Goal: Information Seeking & Learning: Learn about a topic

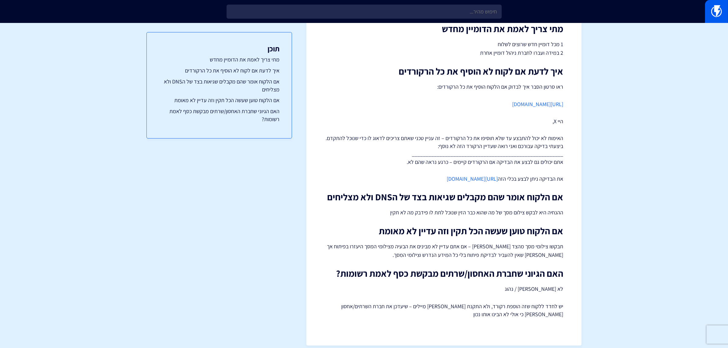
scroll to position [71, 0]
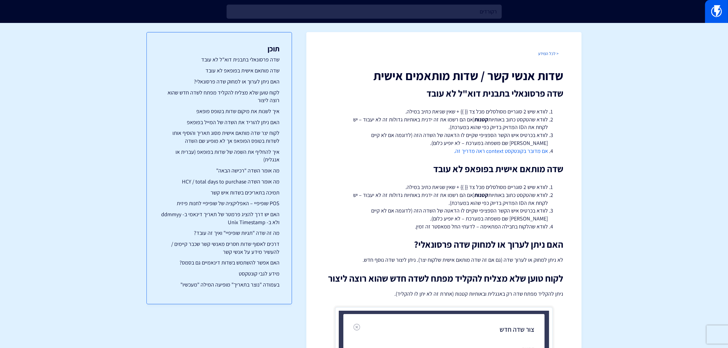
click at [552, 54] on link "< לכל המידע" at bounding box center [548, 54] width 20 height 6
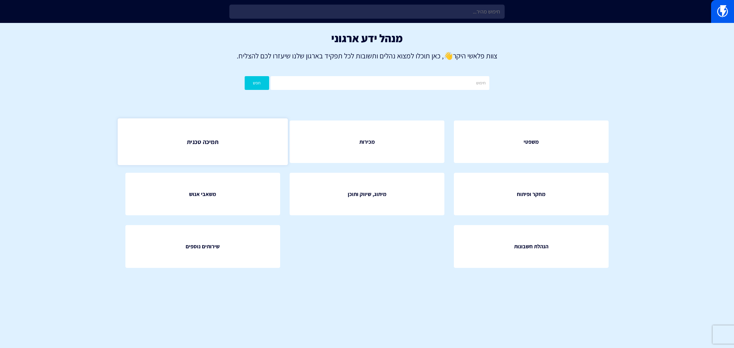
click at [203, 156] on link "תמיכה טכנית" at bounding box center [203, 141] width 170 height 47
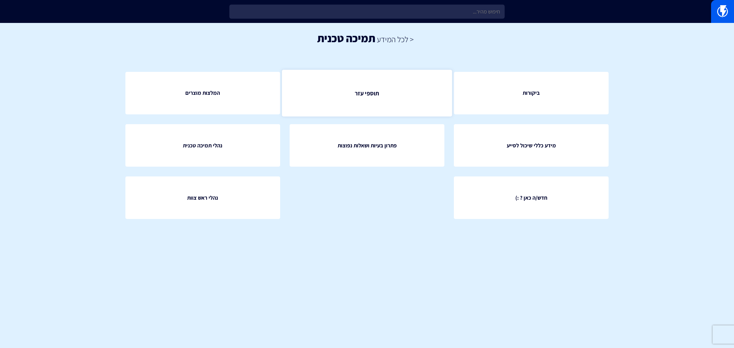
click at [412, 94] on link "תוספי עזר" at bounding box center [367, 93] width 170 height 47
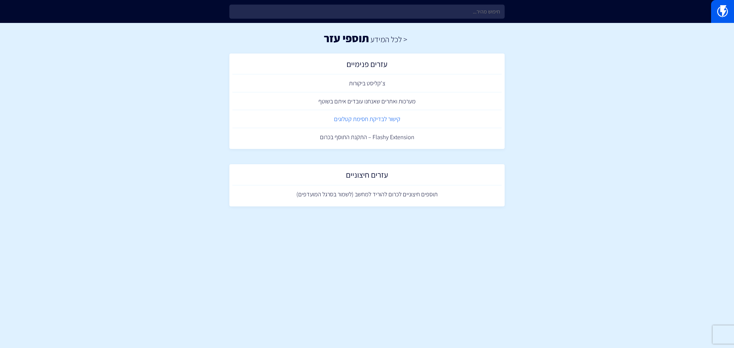
click at [375, 117] on link "קישור לבדיקת חסימת קטלוגים" at bounding box center [366, 119] width 269 height 18
click at [389, 80] on link "צ'קליסט ביקורות" at bounding box center [366, 83] width 269 height 18
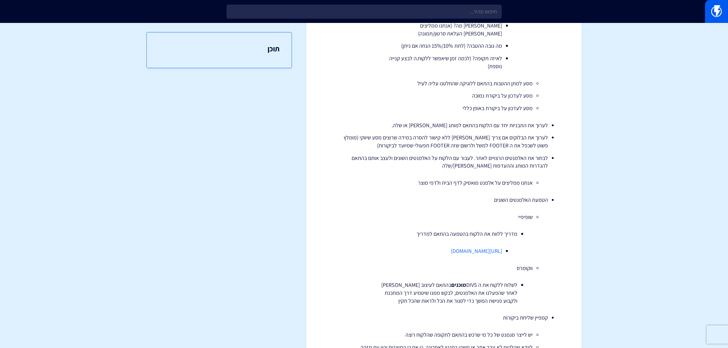
scroll to position [447, 0]
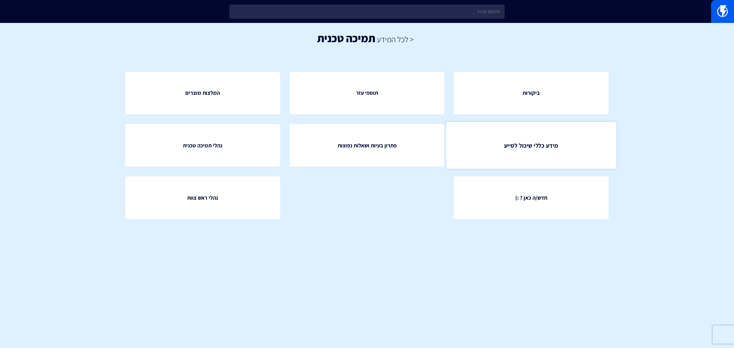
click at [495, 140] on link "מידע כללי שיכול לסייע" at bounding box center [531, 145] width 170 height 47
click at [395, 41] on link "< לכל המידע" at bounding box center [395, 39] width 37 height 10
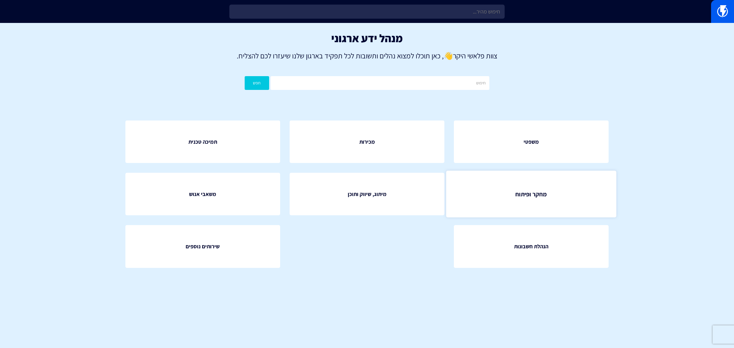
click at [488, 184] on link "מחקר ופיתוח" at bounding box center [531, 194] width 170 height 47
click at [218, 149] on link "תמיכה טכנית" at bounding box center [203, 141] width 170 height 47
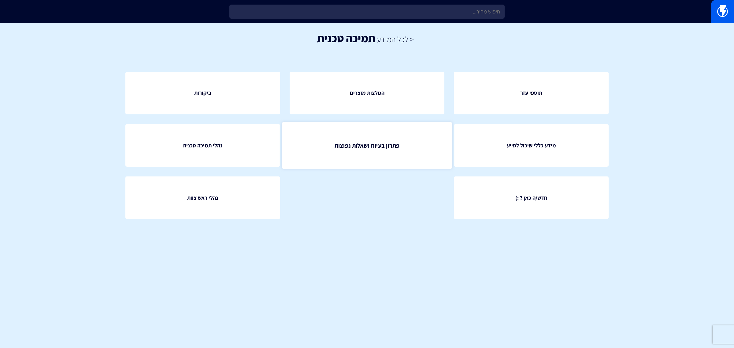
click at [408, 157] on link "פתרון בעיות ושאלות נפוצות" at bounding box center [367, 145] width 170 height 47
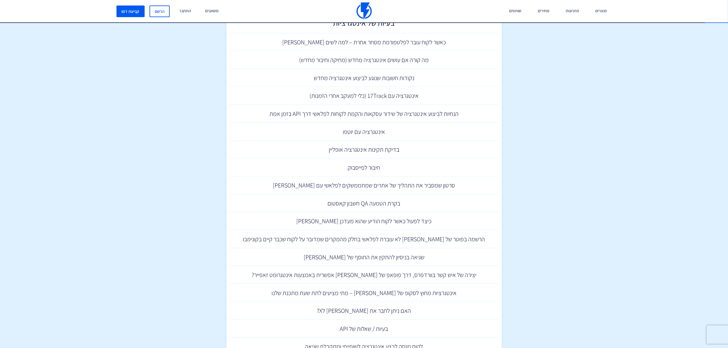
scroll to position [917, 0]
